Goal: Transaction & Acquisition: Purchase product/service

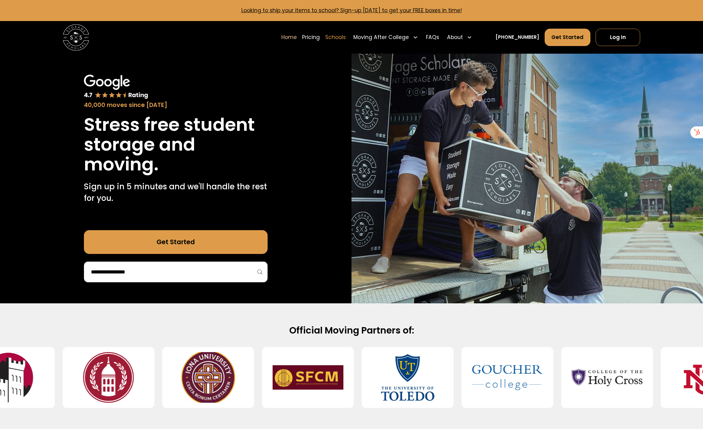
click at [346, 39] on link "Schools" at bounding box center [335, 37] width 20 height 18
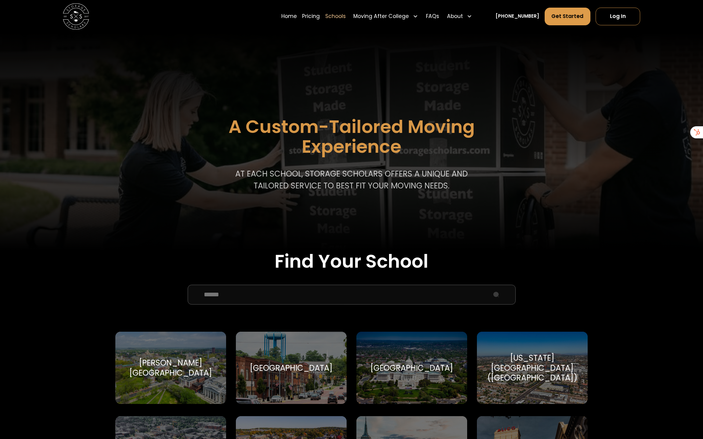
scroll to position [85, 0]
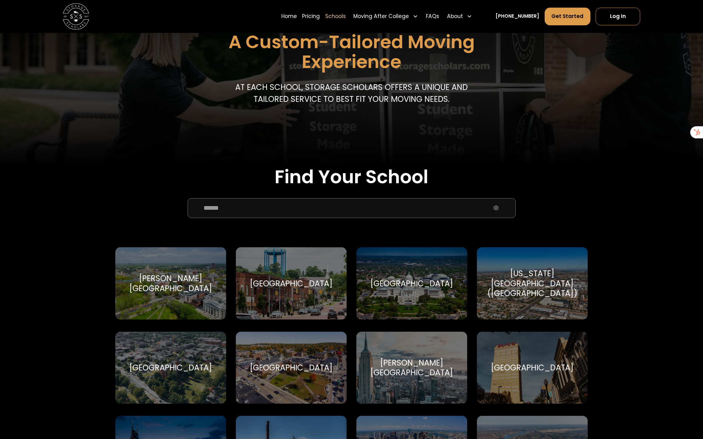
click at [309, 209] on input "School Select Form" at bounding box center [352, 208] width 328 height 20
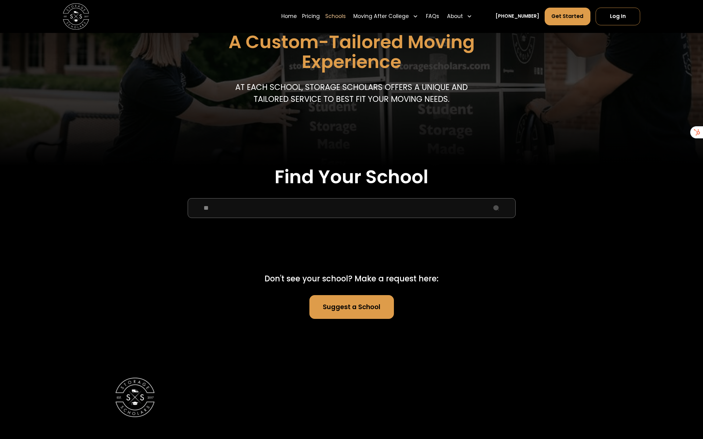
type input "*"
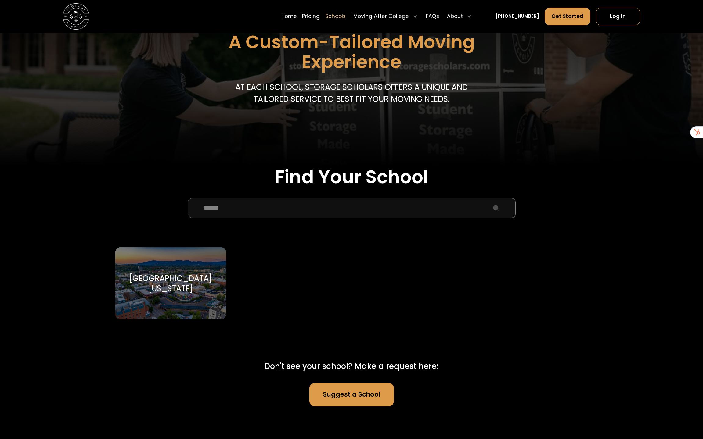
type input "******"
click at [163, 269] on div "University of Oregon University of Oregon" at bounding box center [170, 283] width 111 height 72
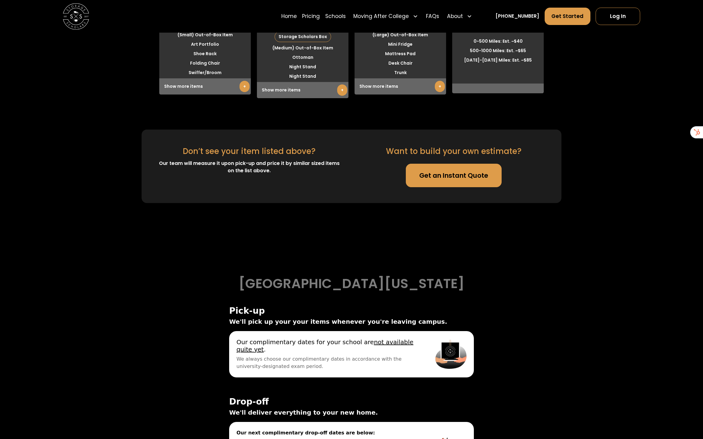
scroll to position [1755, 0]
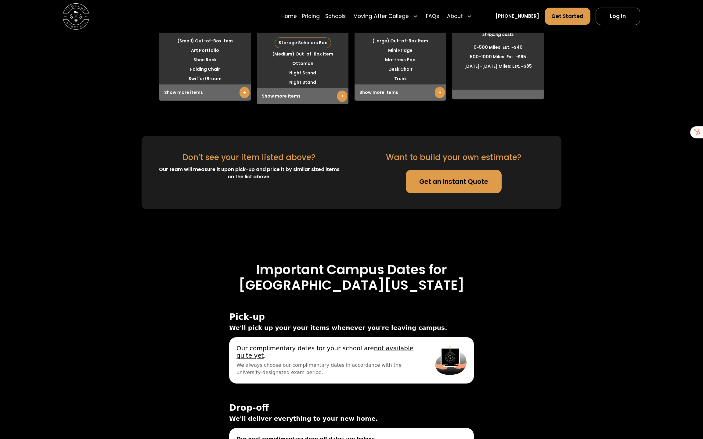
click at [439, 188] on link "Get an Instant Quote" at bounding box center [454, 181] width 96 height 23
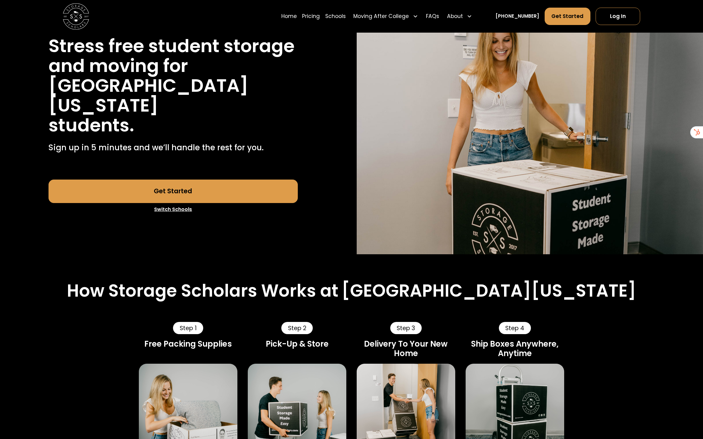
scroll to position [74, 0]
